Goal: Task Accomplishment & Management: Manage account settings

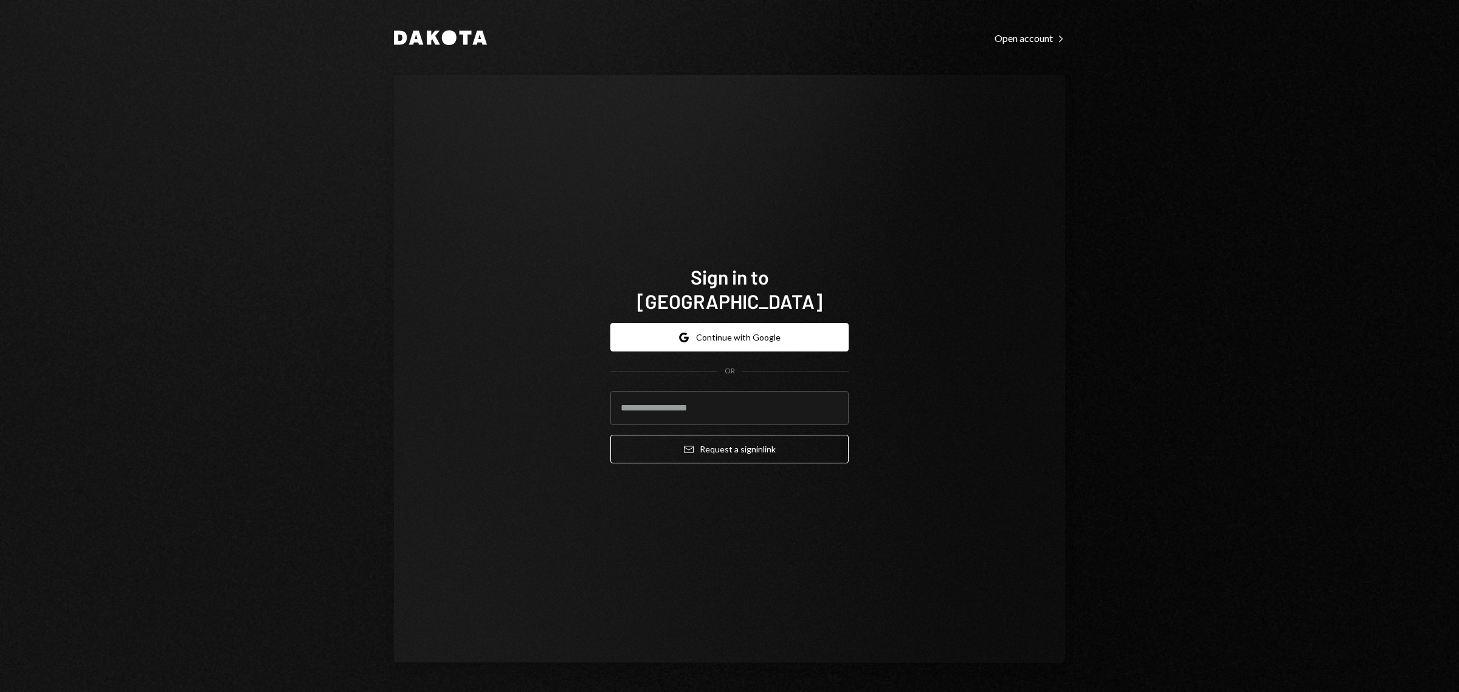
type input "**********"
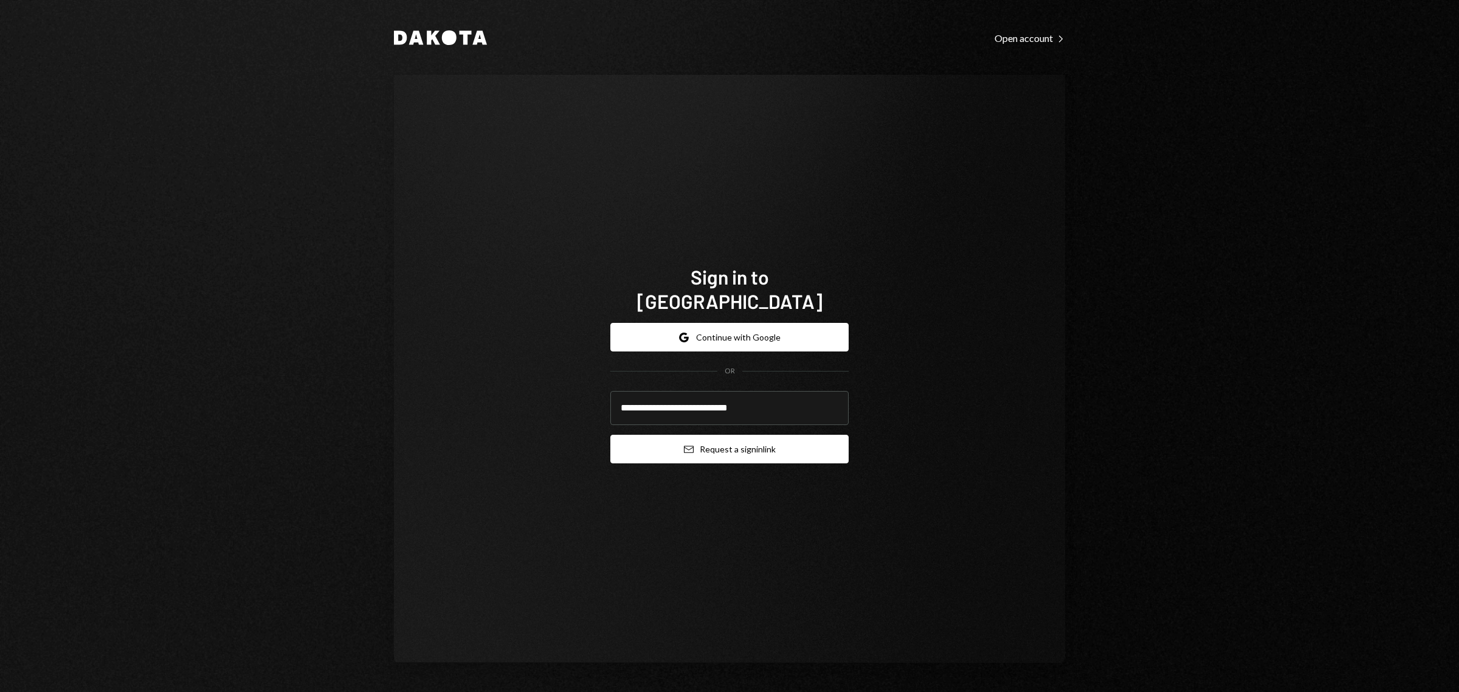
click at [697, 445] on button "Email Request a sign in link" at bounding box center [729, 449] width 238 height 29
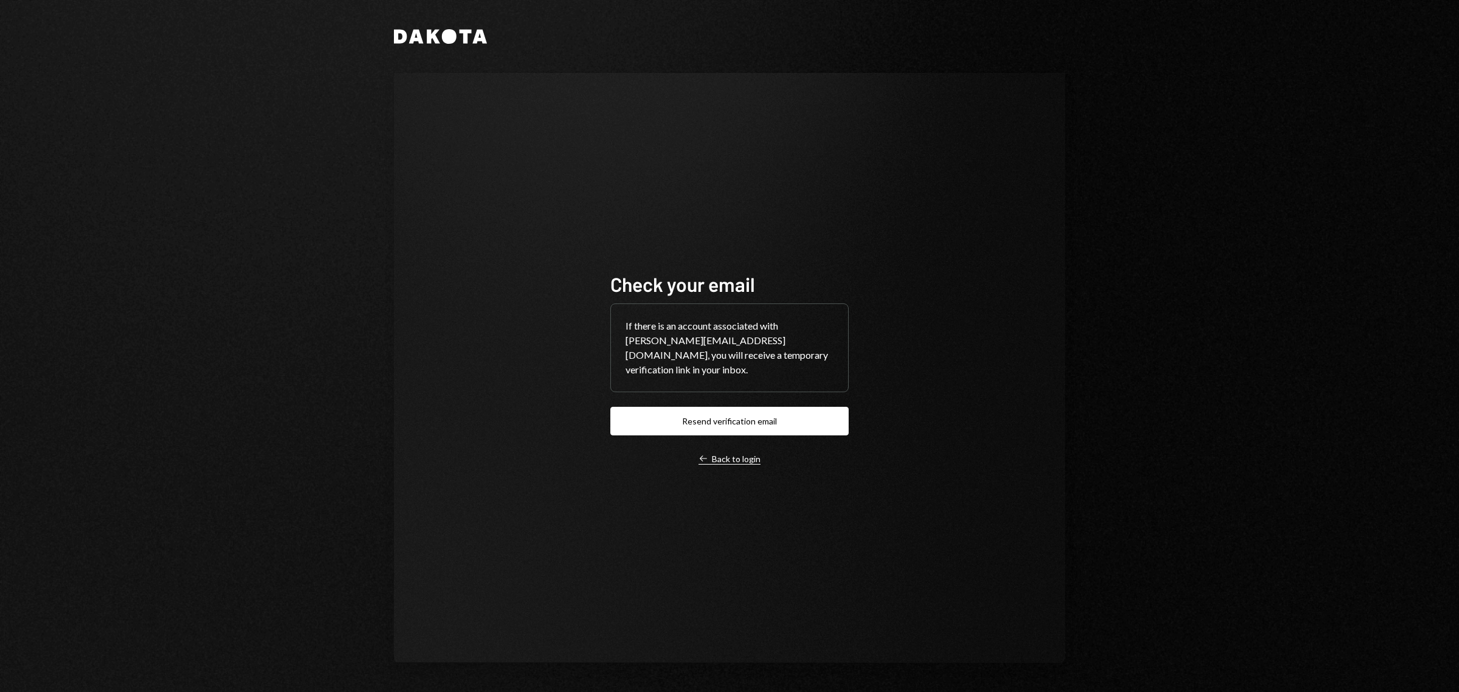
click at [713, 456] on div "Left Arrow Back to login" at bounding box center [729, 458] width 62 height 11
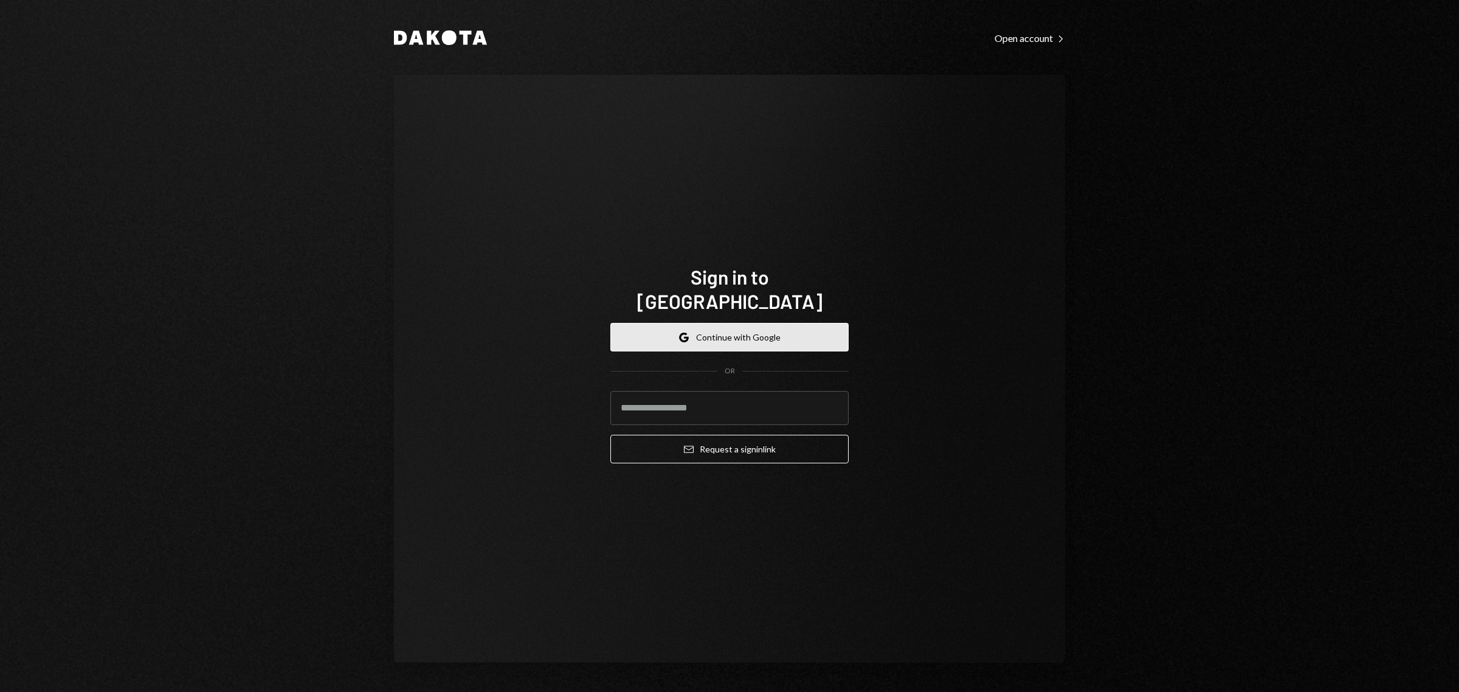
click at [718, 326] on button "Google Continue with Google" at bounding box center [729, 337] width 238 height 29
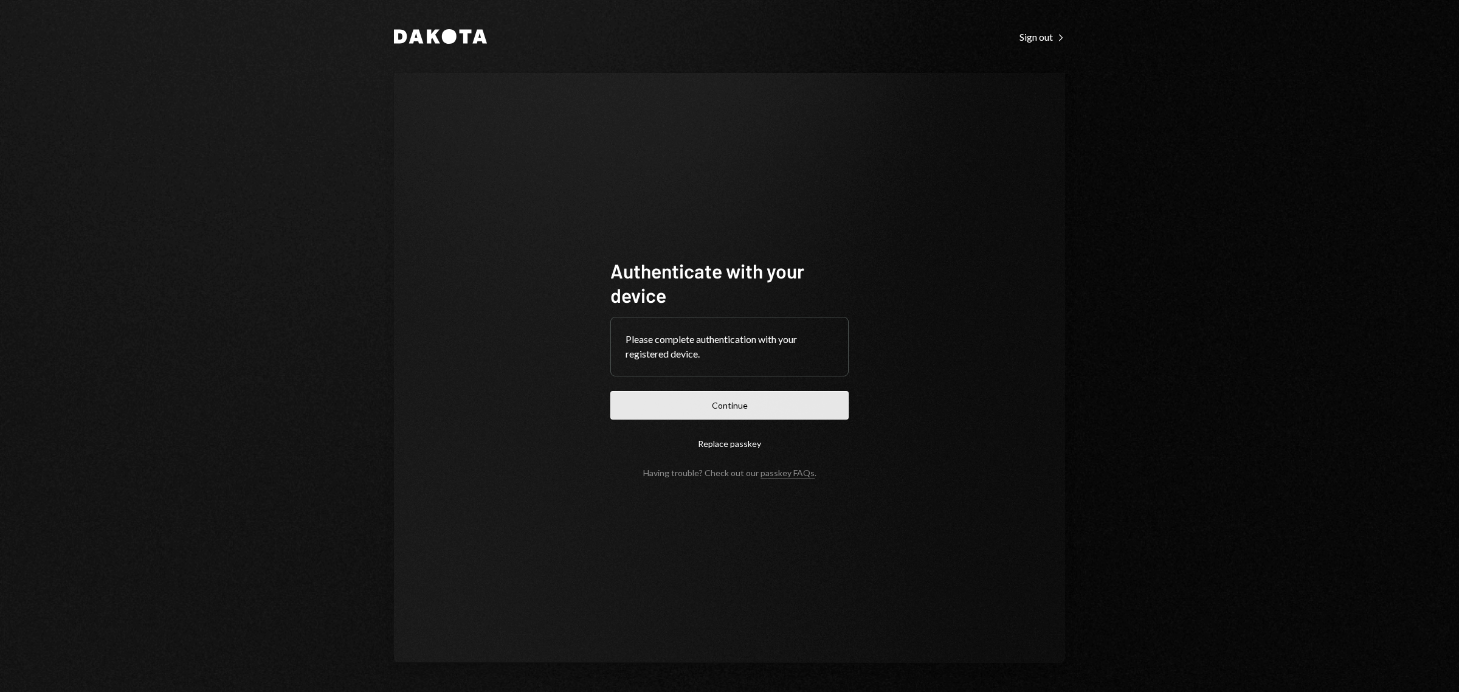
click at [718, 398] on button "Continue" at bounding box center [729, 405] width 238 height 29
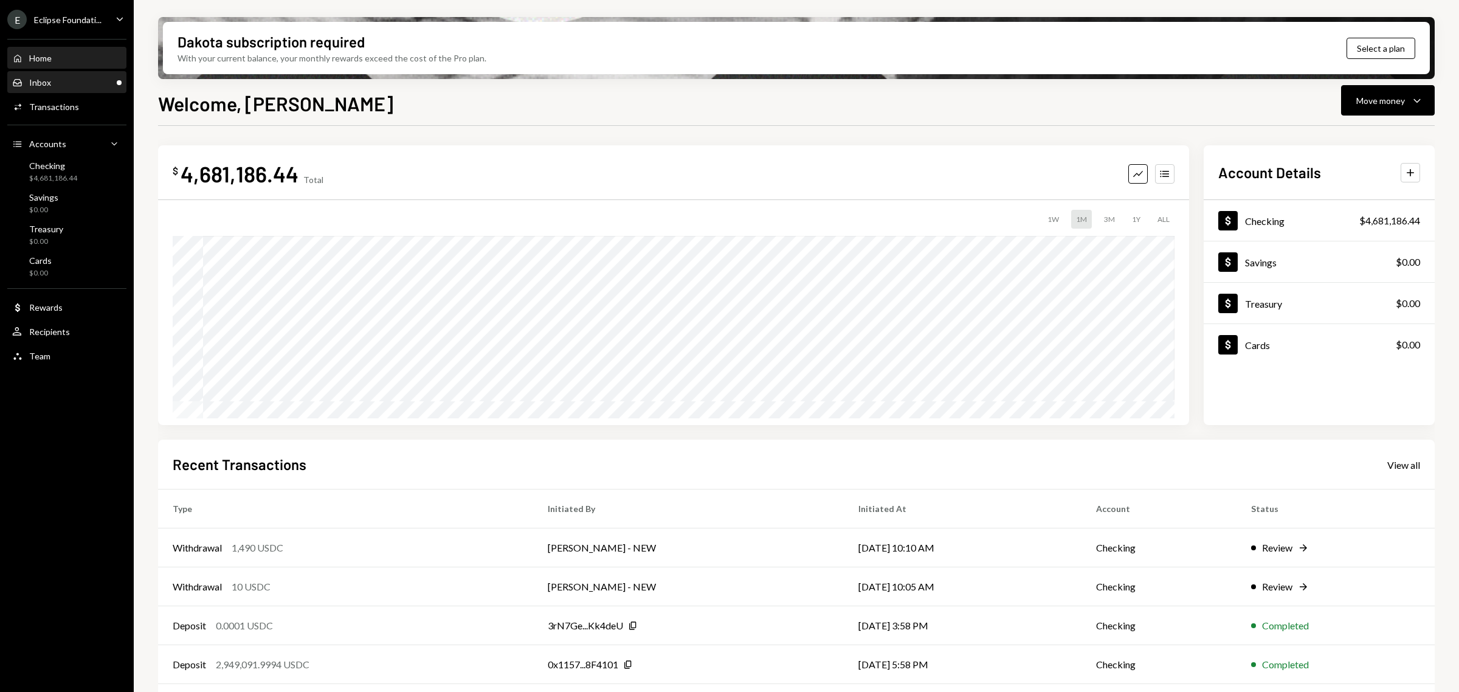
click at [69, 82] on div "Inbox Inbox" at bounding box center [66, 82] width 109 height 11
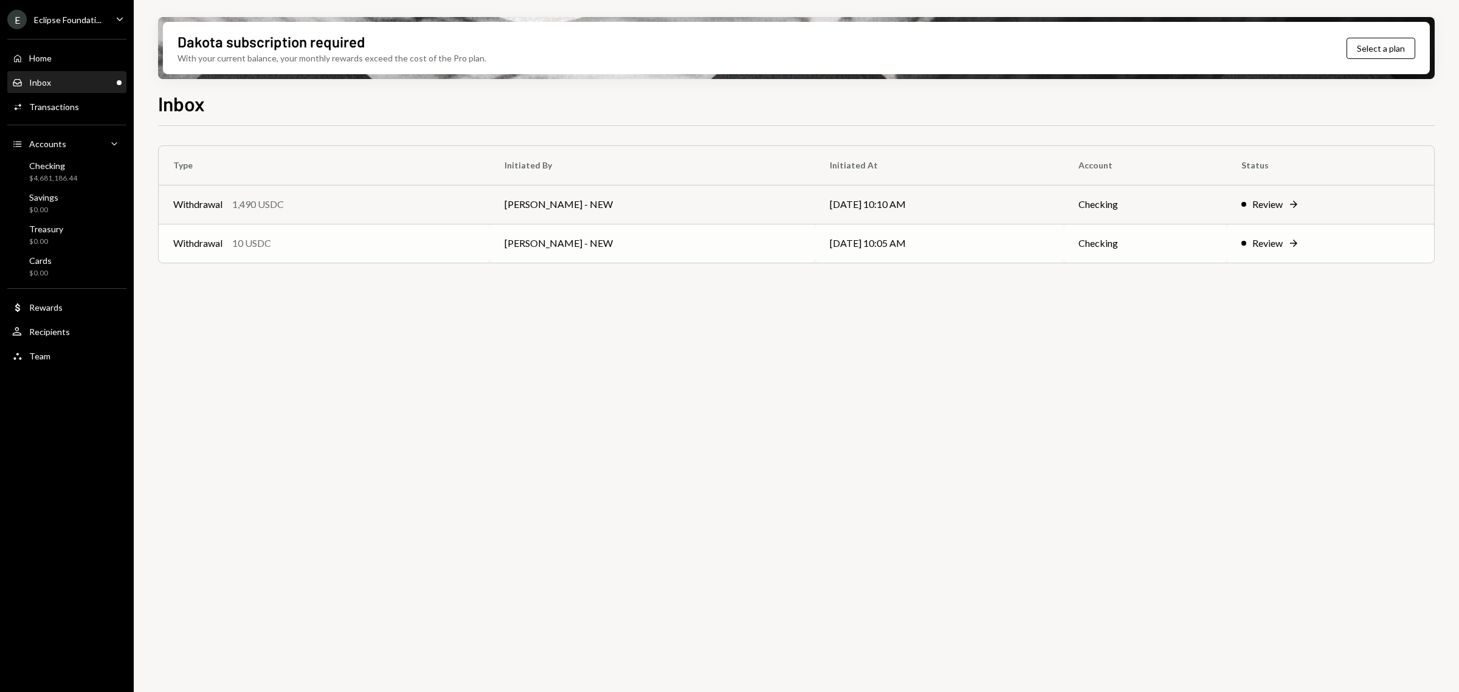
click at [322, 238] on div "Withdrawal 10 USDC" at bounding box center [324, 243] width 302 height 15
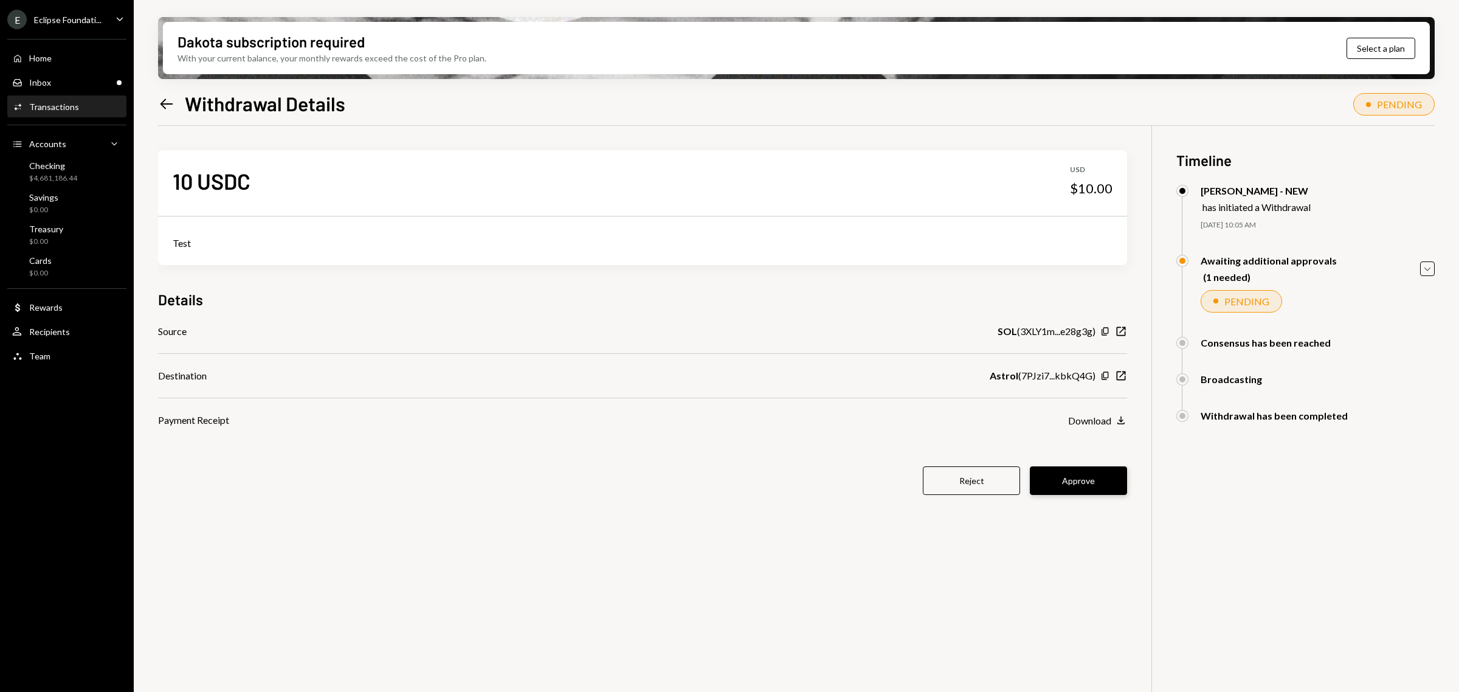
click at [1076, 478] on button "Approve" at bounding box center [1078, 480] width 97 height 29
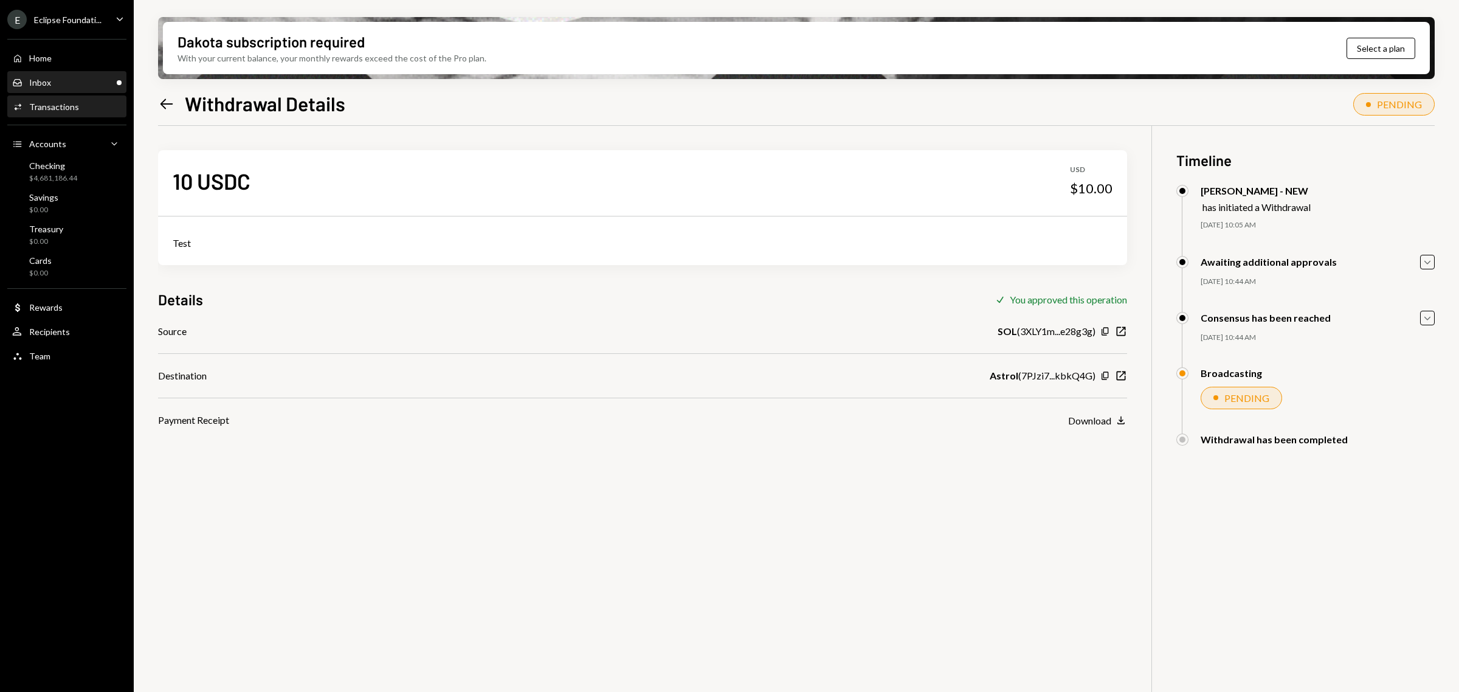
click at [71, 82] on div "Inbox Inbox" at bounding box center [66, 82] width 109 height 11
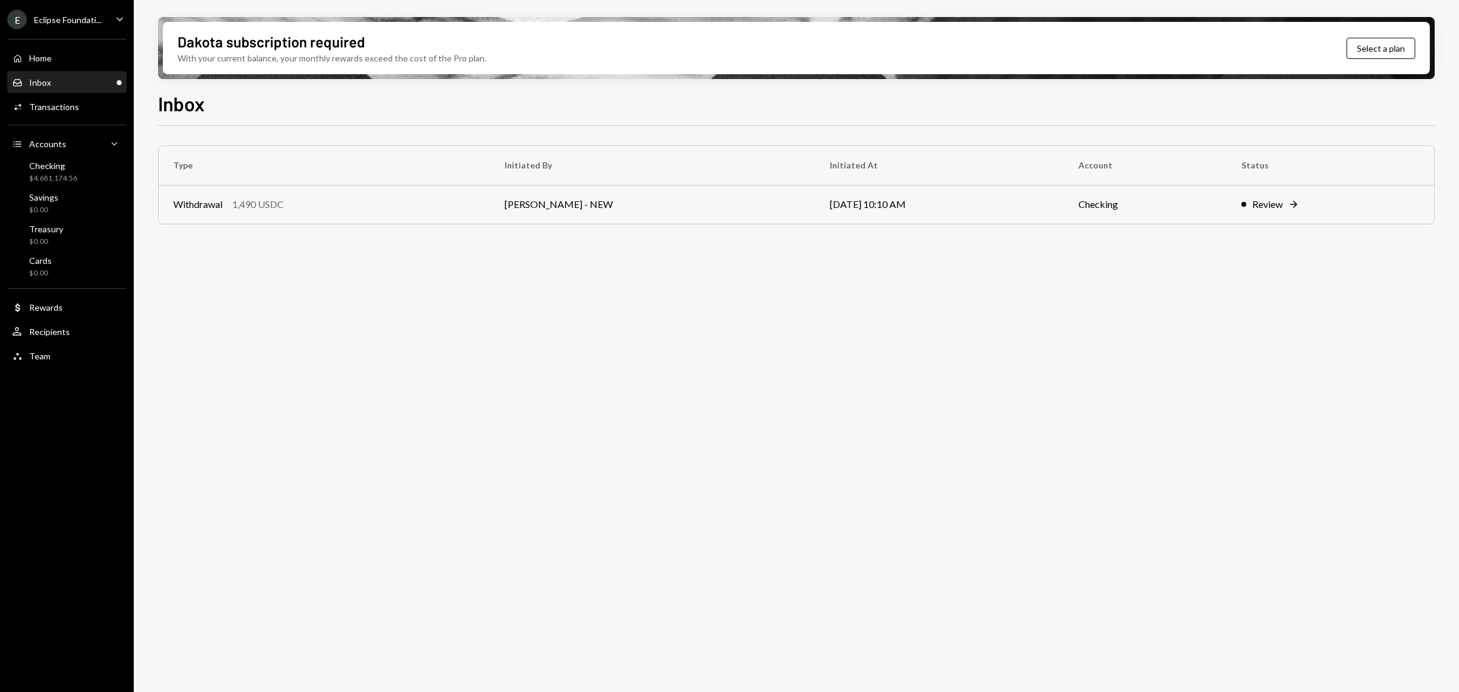
drag, startPoint x: 41, startPoint y: 77, endPoint x: 49, endPoint y: 84, distance: 10.4
click at [41, 77] on div "Inbox" at bounding box center [40, 82] width 22 height 10
click at [80, 15] on div "Eclipse Foundati..." at bounding box center [67, 20] width 67 height 10
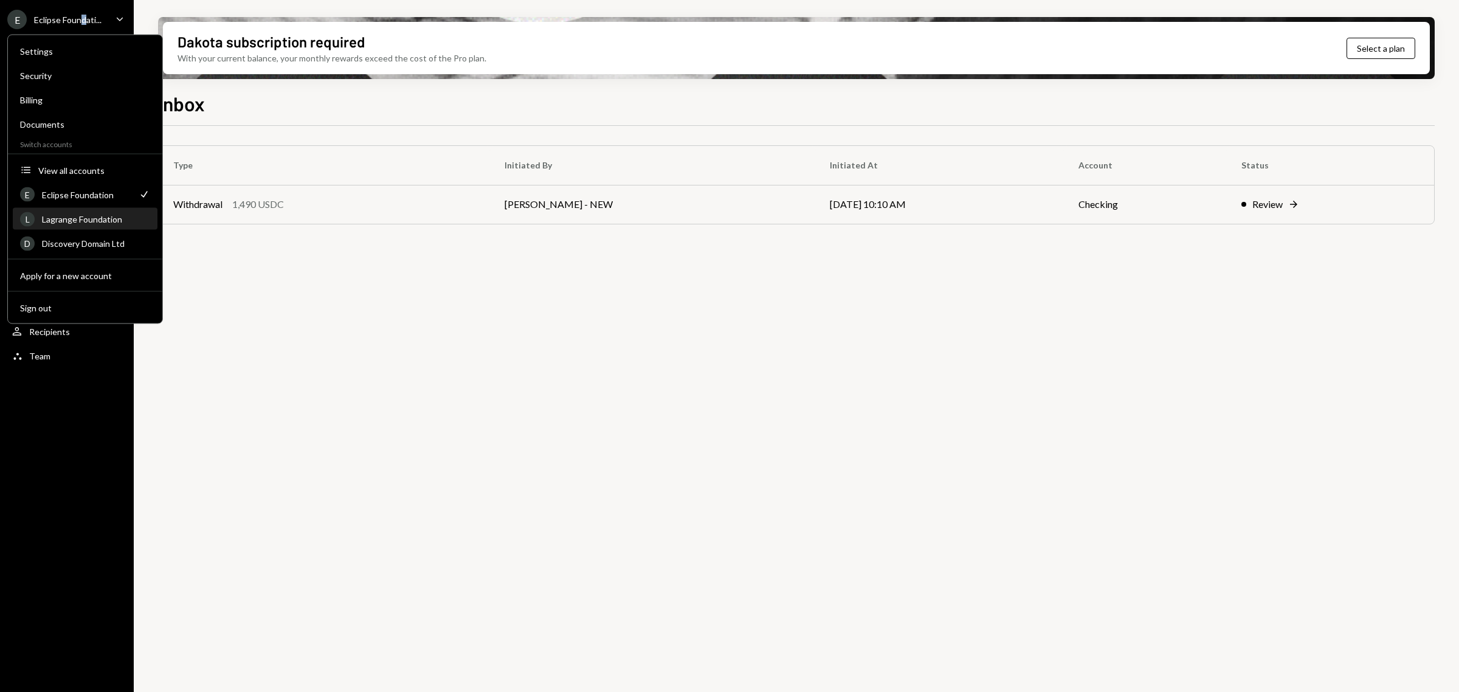
click at [99, 217] on div "Lagrange Foundation" at bounding box center [96, 219] width 108 height 10
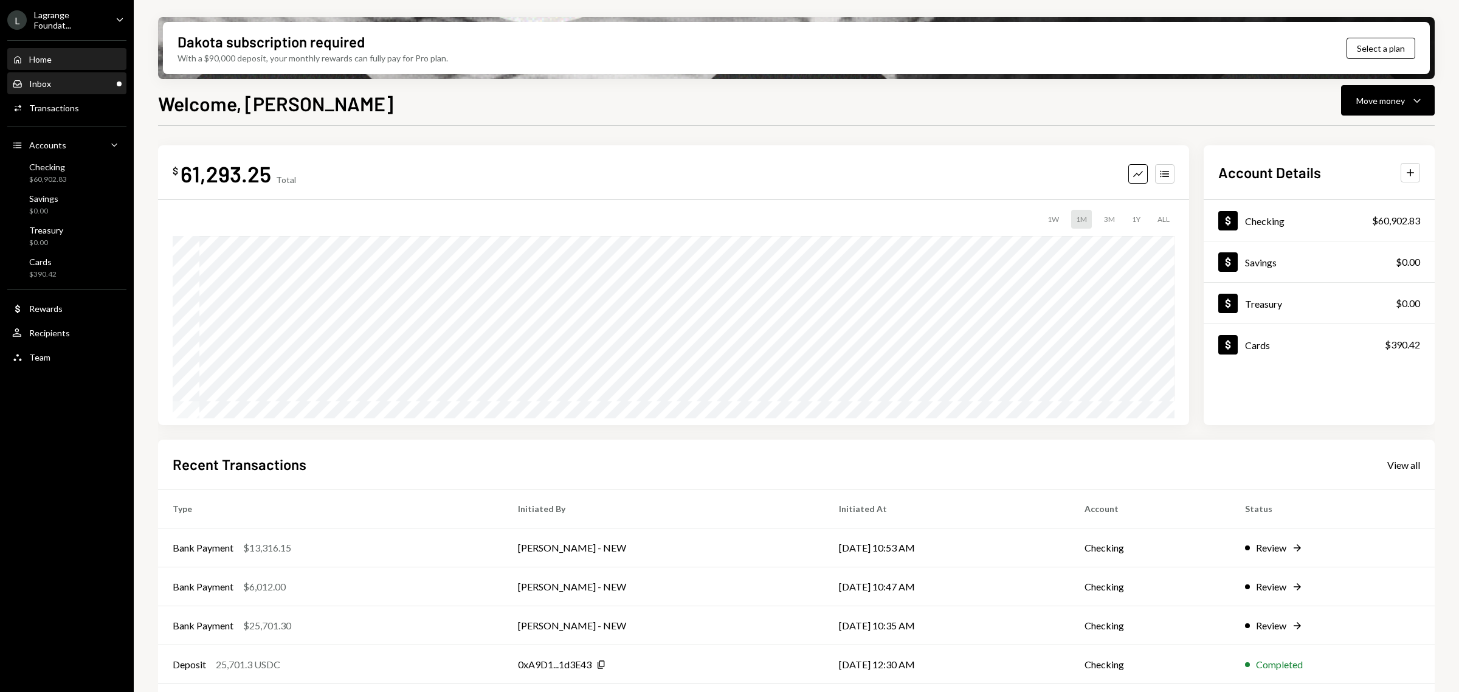
click at [55, 82] on div "Inbox Inbox" at bounding box center [66, 83] width 109 height 11
